Goal: Check status: Check status

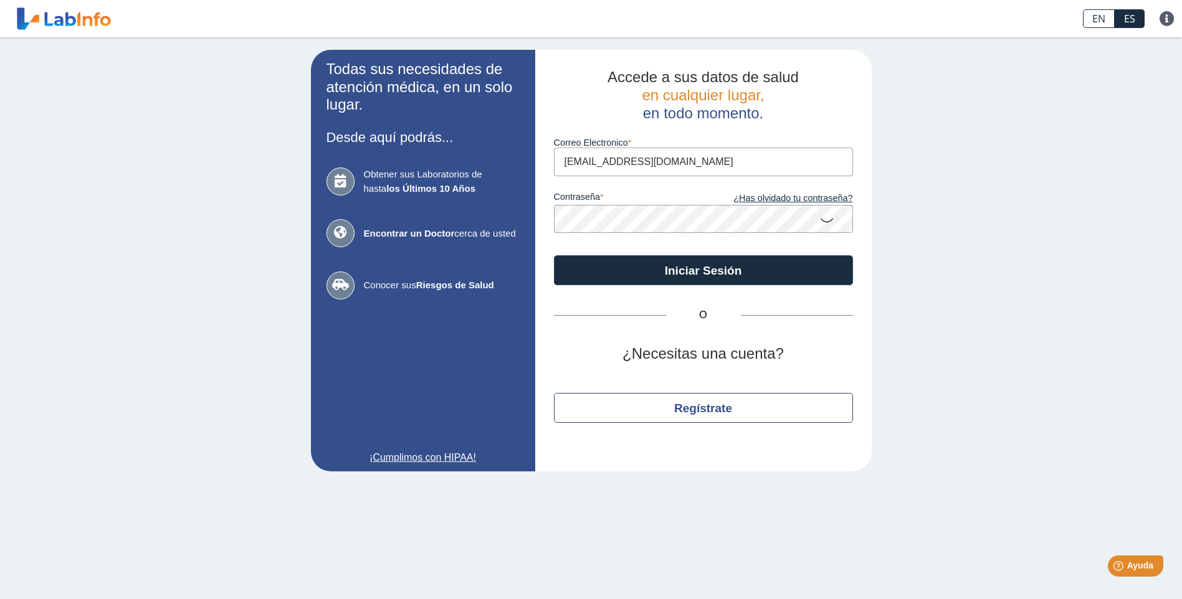
click at [455, 204] on app-login "Todas sus necesidades de atención médica, en un solo lugar. Desde aquí podrás..…" at bounding box center [591, 261] width 561 height 422
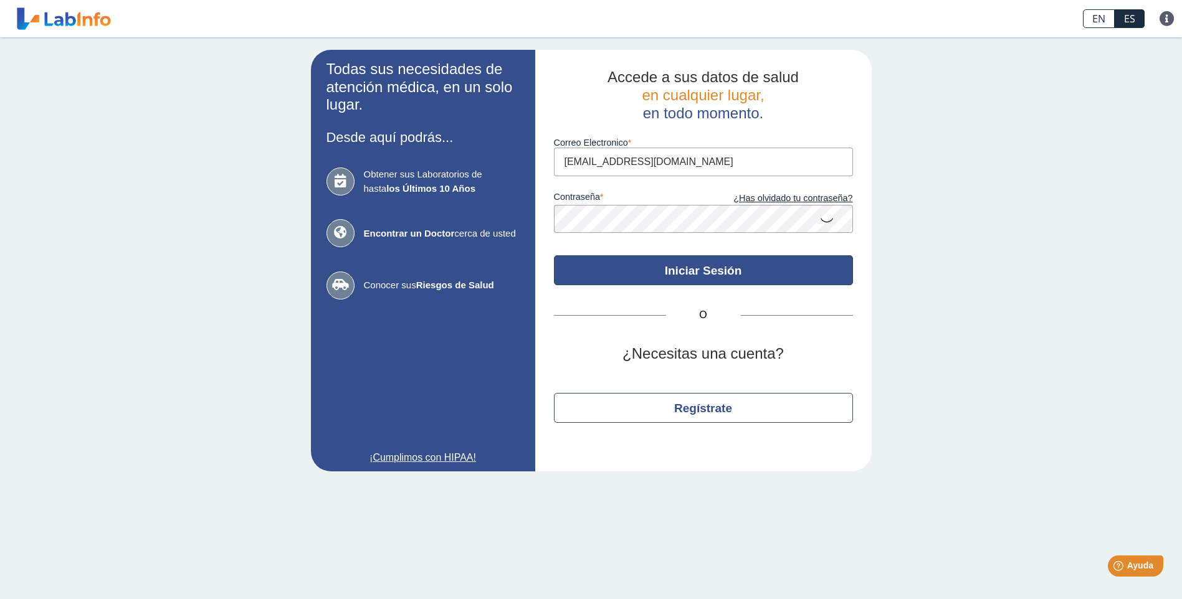
click at [693, 263] on button "Iniciar Sesión" at bounding box center [703, 270] width 299 height 30
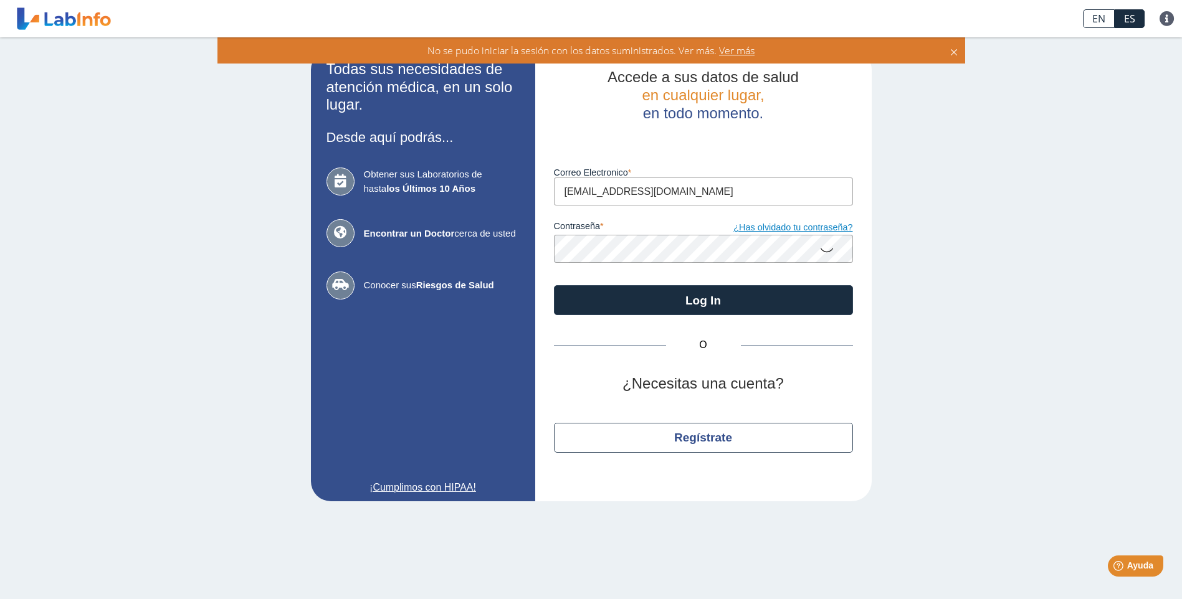
click at [811, 228] on link "¿Has olvidado tu contraseña?" at bounding box center [778, 228] width 150 height 14
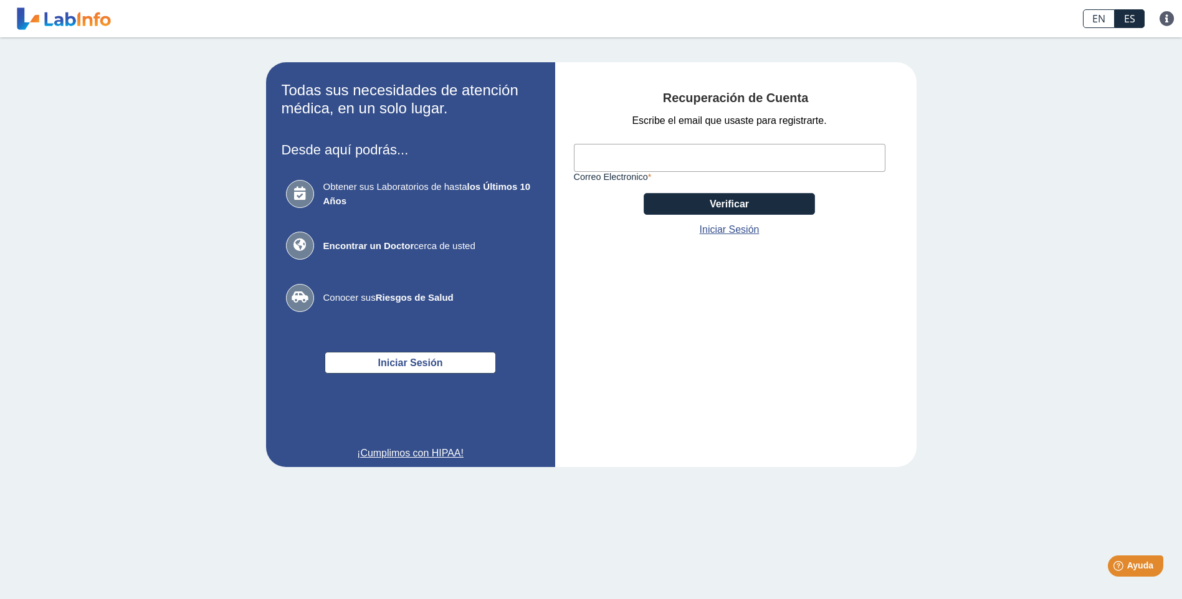
click at [667, 155] on input "Correo Electronico" at bounding box center [730, 158] width 312 height 28
type input "suarezassociatesgroup@gmail.com"
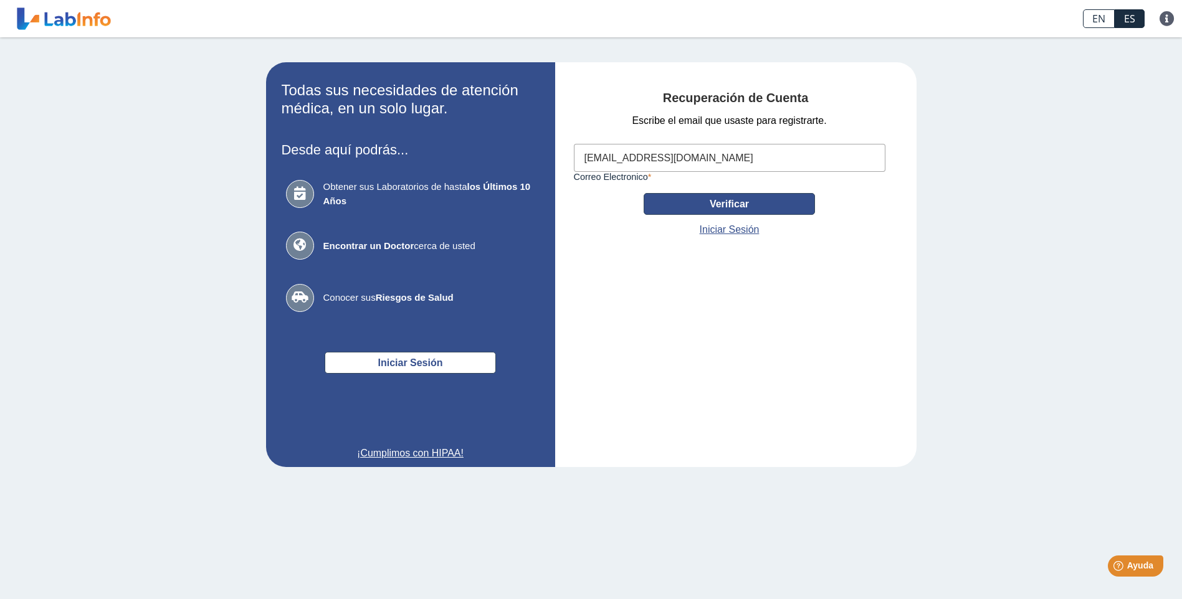
click at [781, 200] on button "Verificar" at bounding box center [729, 204] width 171 height 22
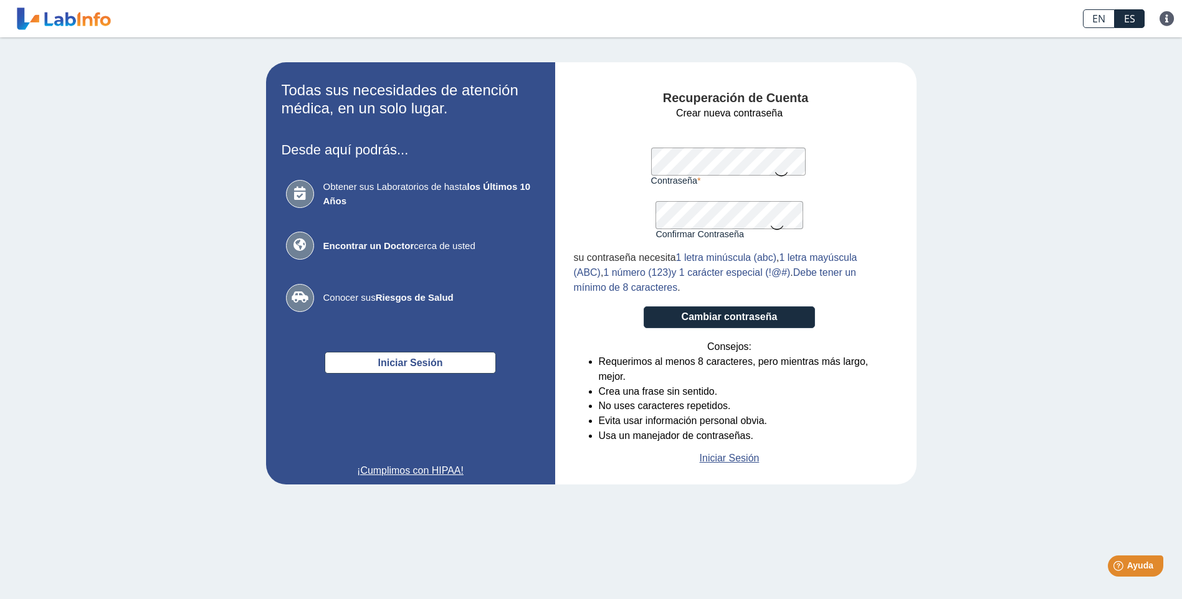
click at [786, 172] on icon at bounding box center [781, 173] width 15 height 24
click at [777, 229] on icon at bounding box center [776, 227] width 15 height 24
click at [722, 314] on button "Cambiar contraseña" at bounding box center [729, 318] width 171 height 22
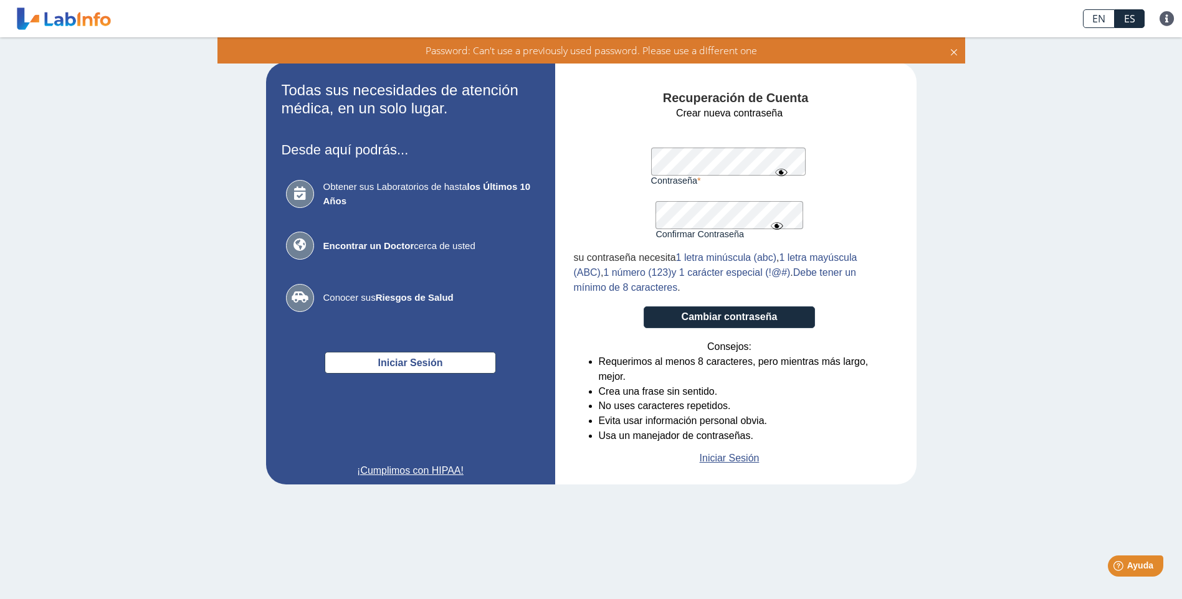
click at [621, 156] on form "Crear nueva contraseña Contraseña Una contraseña válida es requerida Confirmar …" at bounding box center [730, 286] width 312 height 360
click at [565, 190] on div "Recuperación de Cuenta Crear nueva contraseña Contraseña Una contraseña válida …" at bounding box center [735, 273] width 361 height 422
click at [728, 318] on button "Cambiar contraseña" at bounding box center [729, 318] width 171 height 22
click at [526, 183] on app-recovery "Todas sus necesidades de atención médica, en un solo lugar. Desde aquí podrás..…" at bounding box center [591, 273] width 723 height 422
click at [730, 320] on button "Cambiar contraseña" at bounding box center [729, 318] width 171 height 22
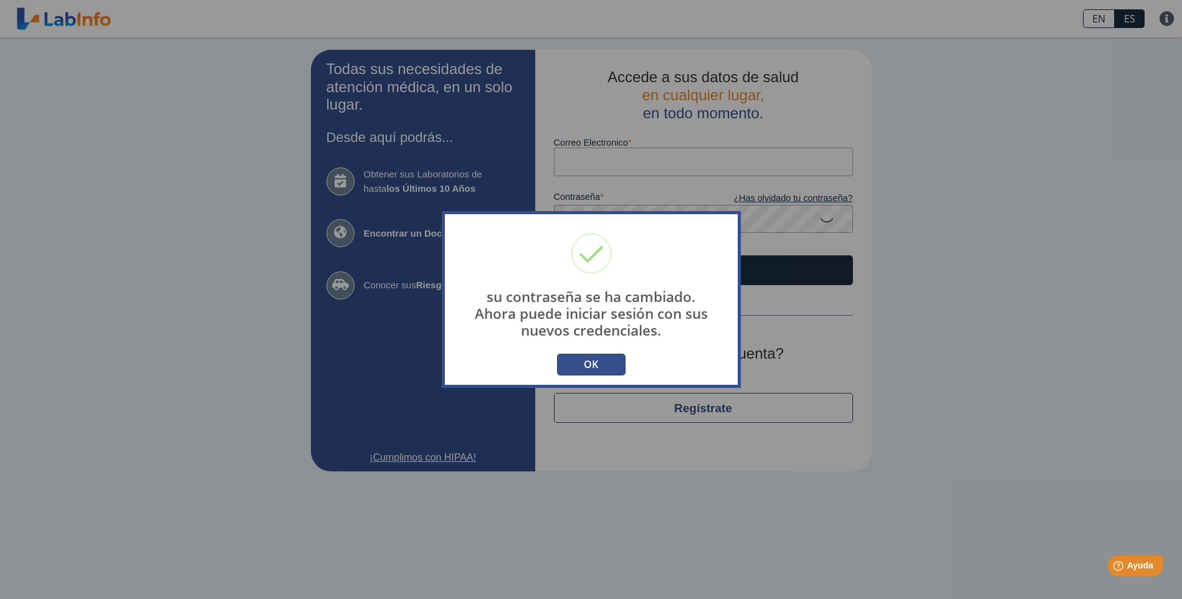
click at [580, 361] on button "OK" at bounding box center [591, 365] width 69 height 22
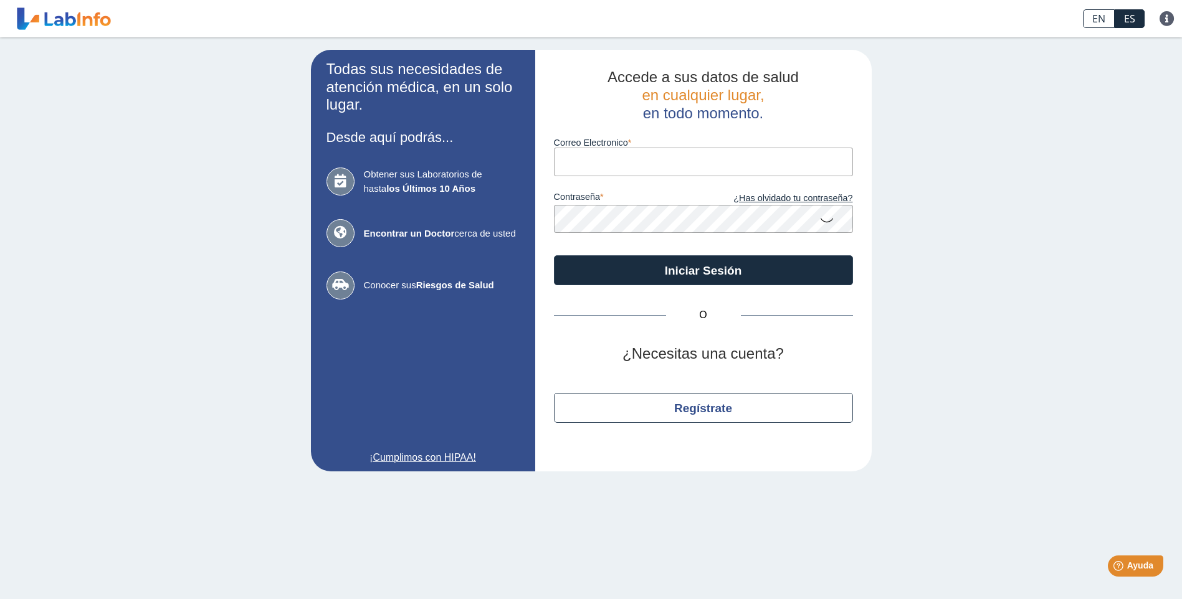
click at [600, 167] on input "Correo Electronico" at bounding box center [703, 162] width 299 height 28
type input "suarezassociatesgroup@gmail.com"
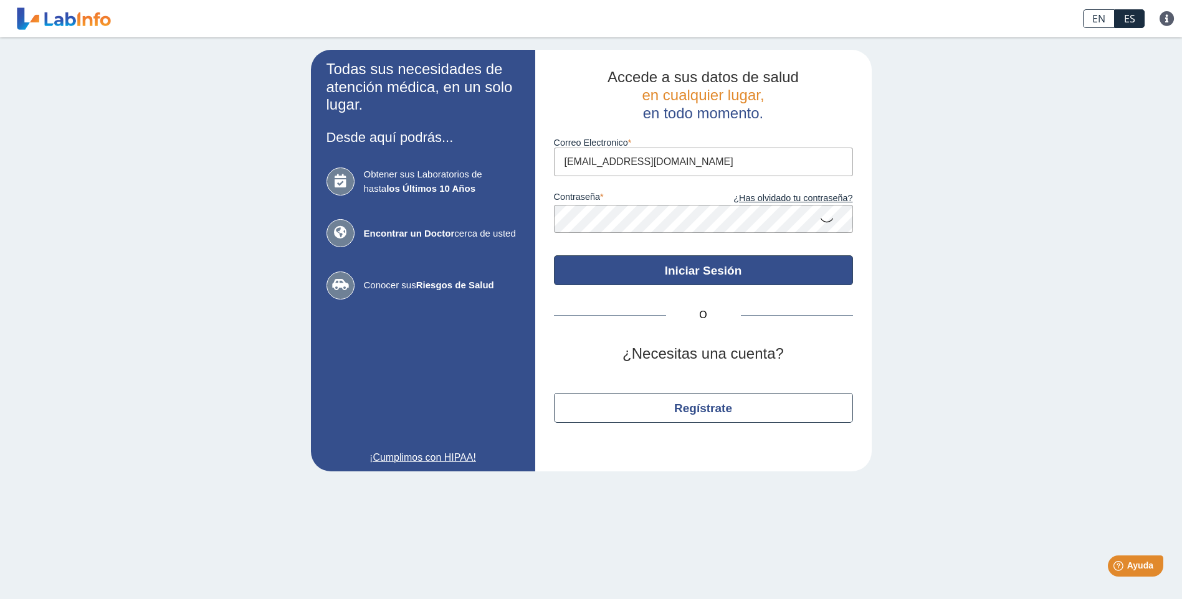
click at [700, 273] on button "Iniciar Sesión" at bounding box center [703, 270] width 299 height 30
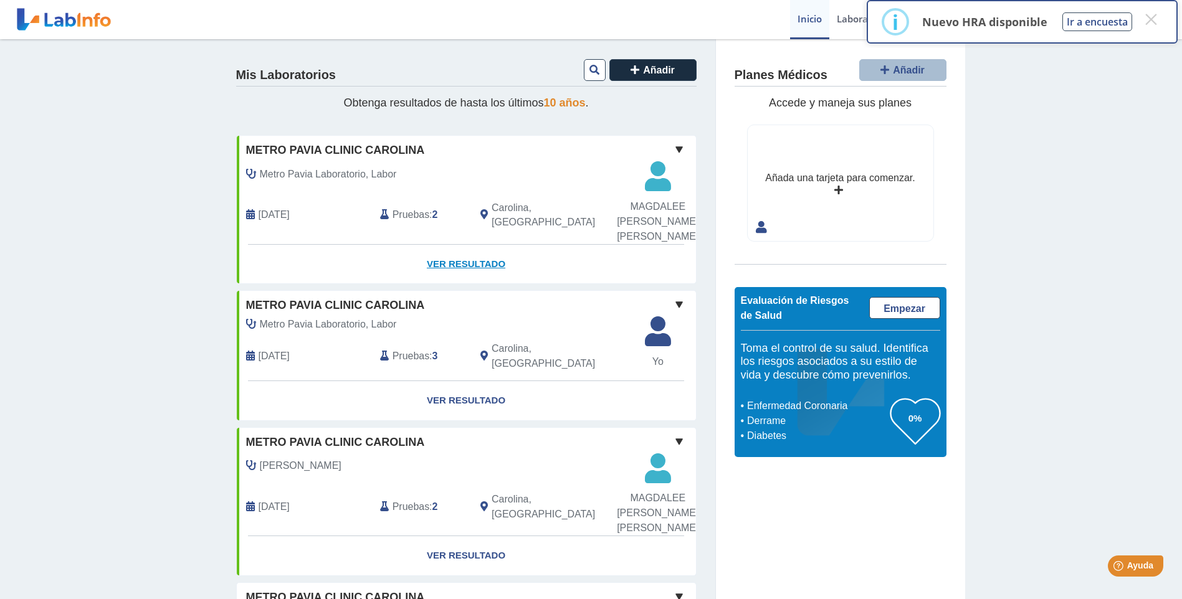
click at [460, 264] on link "Ver Resultado" at bounding box center [466, 264] width 459 height 39
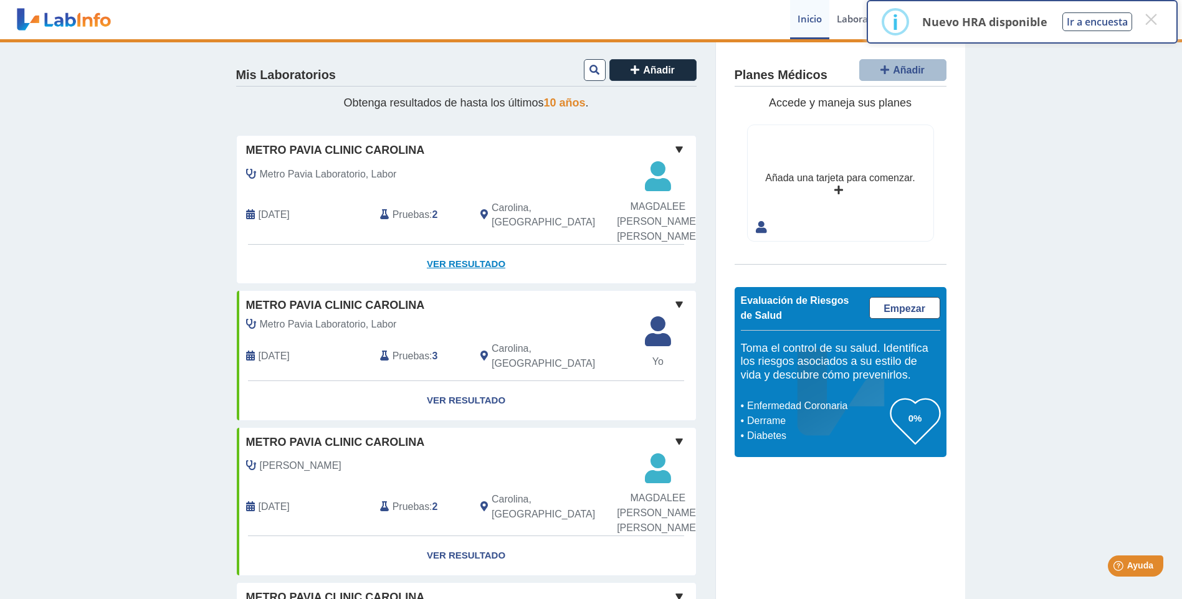
click at [460, 264] on link "Ver Resultado" at bounding box center [466, 264] width 459 height 39
click at [1146, 19] on button "×" at bounding box center [1151, 19] width 22 height 22
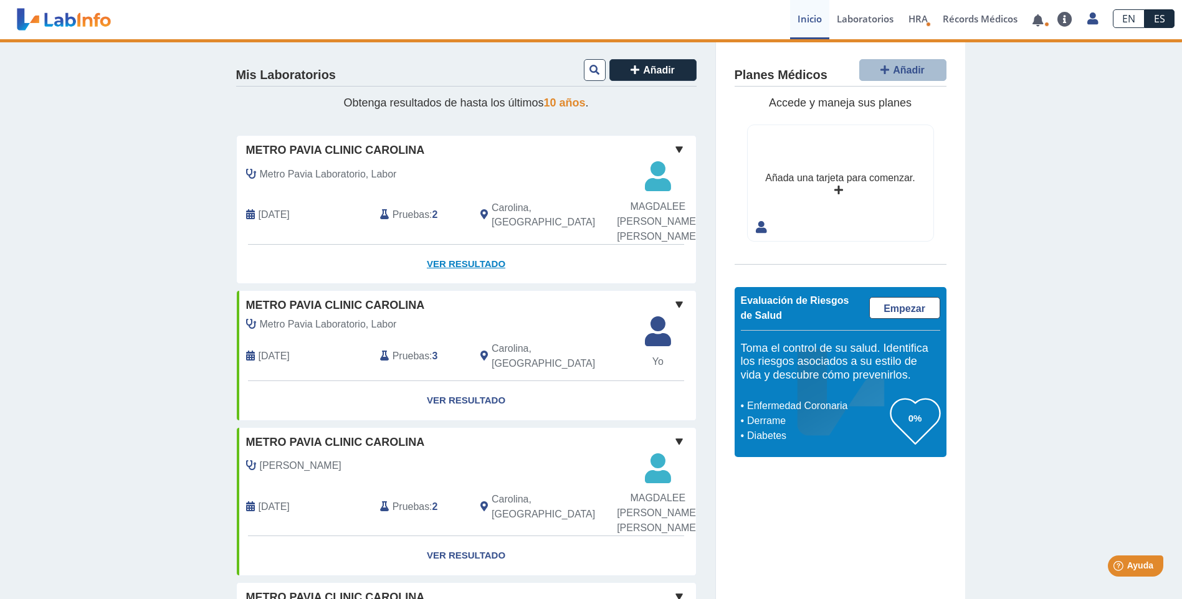
click at [459, 259] on link "Ver Resultado" at bounding box center [466, 264] width 459 height 39
click at [399, 214] on span "Pruebas" at bounding box center [411, 214] width 37 height 15
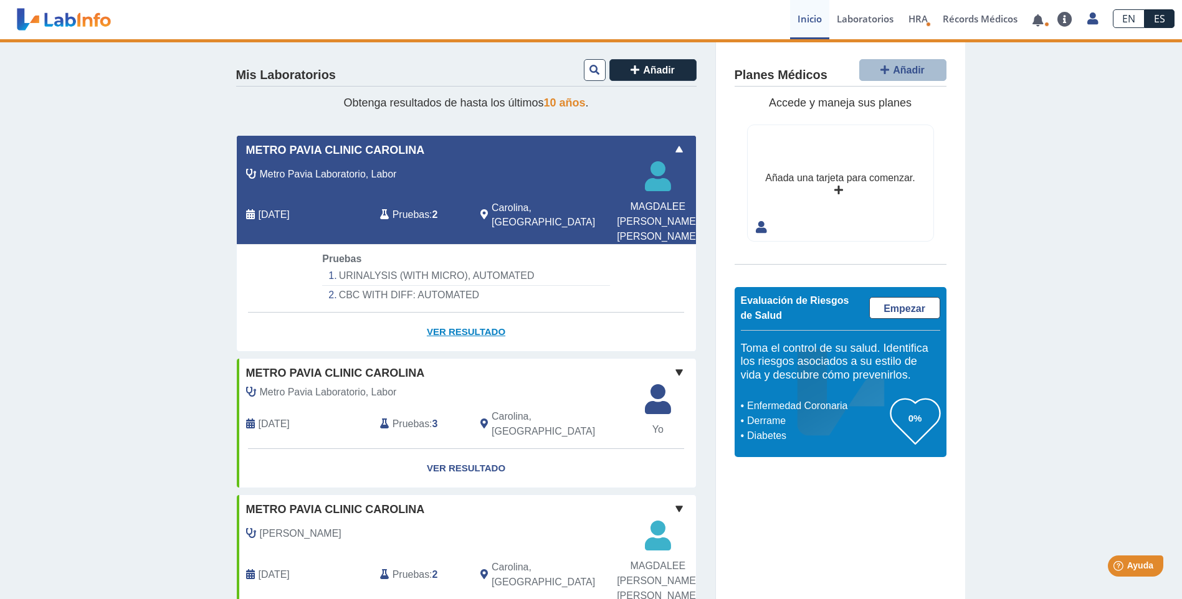
click at [464, 332] on link "Ver Resultado" at bounding box center [466, 332] width 459 height 39
click at [413, 186] on div "Metro Pavia Laboratorio, Labor" at bounding box center [438, 174] width 402 height 24
click at [401, 211] on span "Pruebas" at bounding box center [411, 214] width 37 height 15
click at [353, 186] on div "Metro Pavia Laboratorio, Labor" at bounding box center [438, 174] width 402 height 24
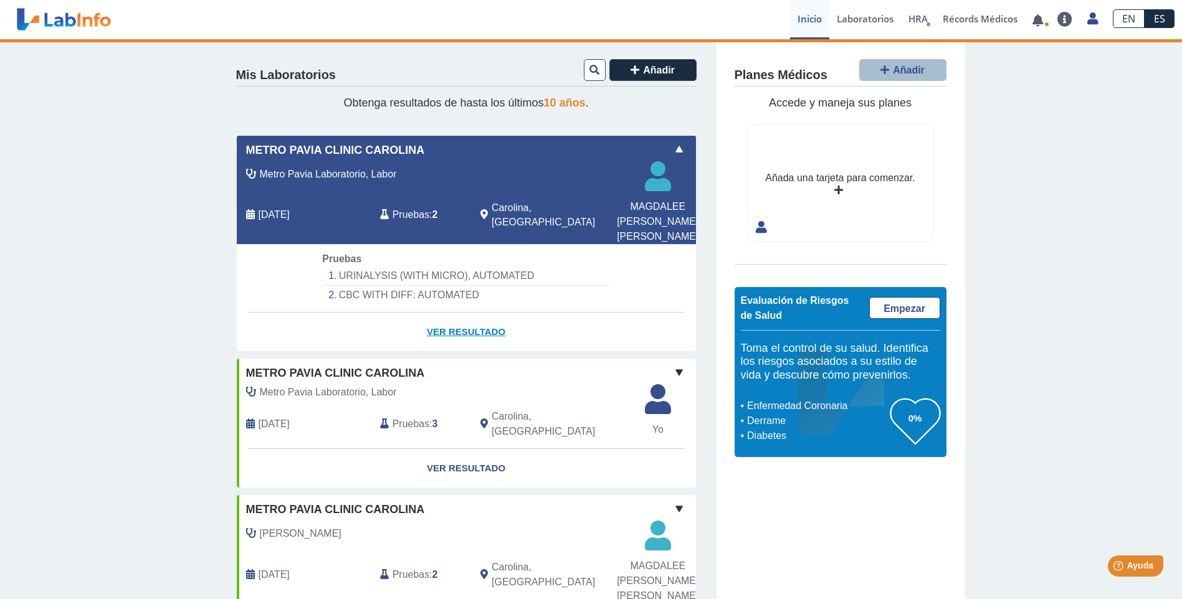
click at [457, 328] on link "Ver Resultado" at bounding box center [466, 332] width 459 height 39
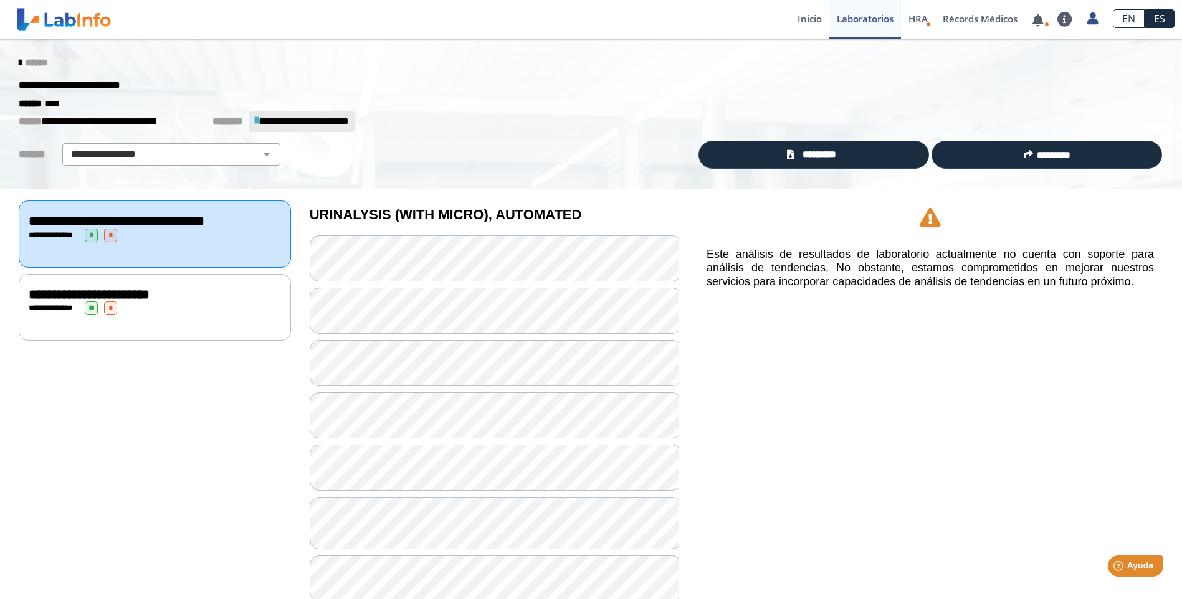
click at [173, 231] on div "**********" at bounding box center [155, 236] width 252 height 14
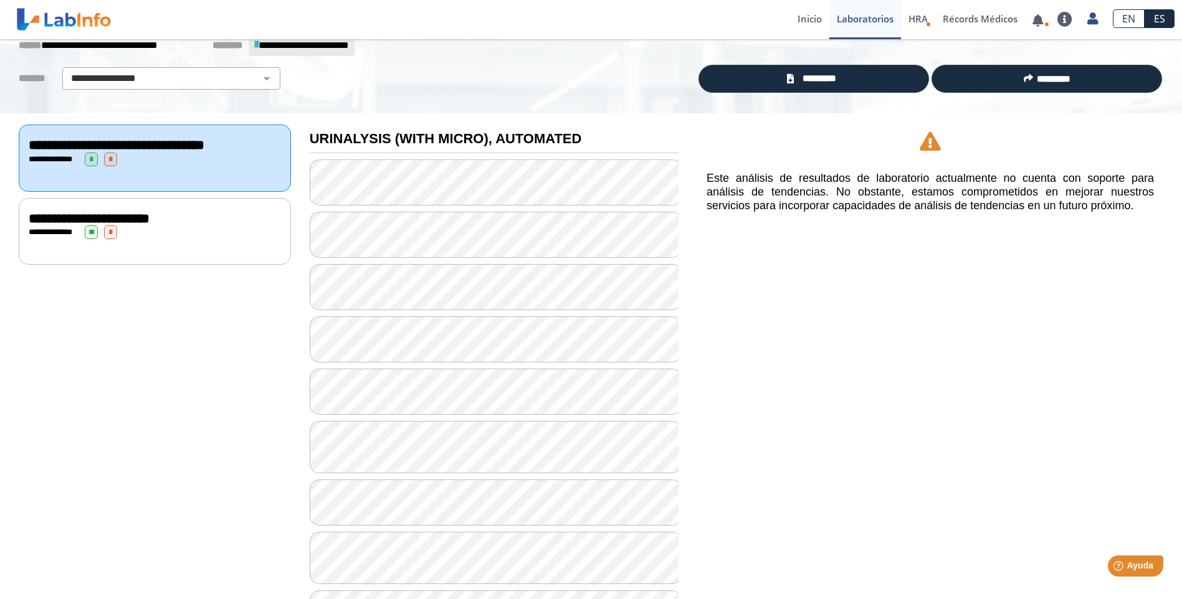
scroll to position [62, 0]
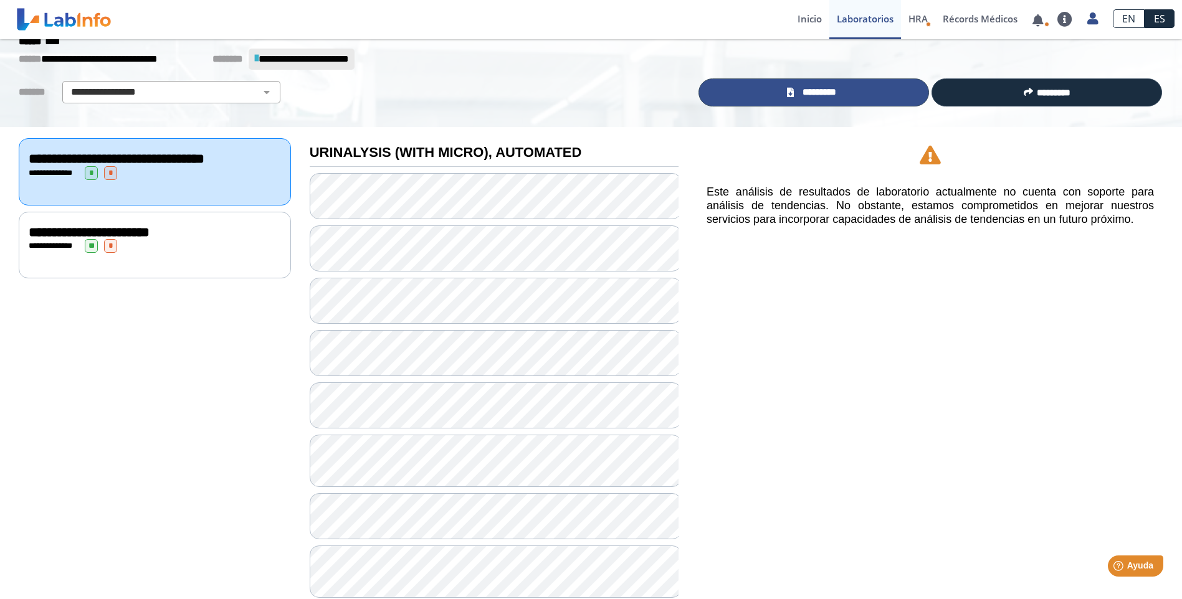
click at [820, 91] on span "*********" at bounding box center [819, 92] width 43 height 14
